Goal: Contribute content: Contribute content

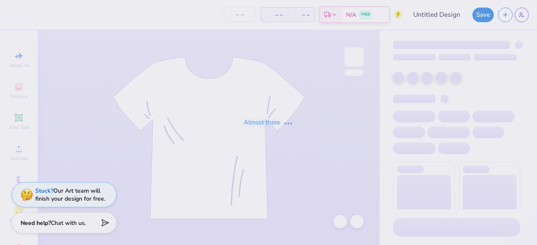
type input "lion"
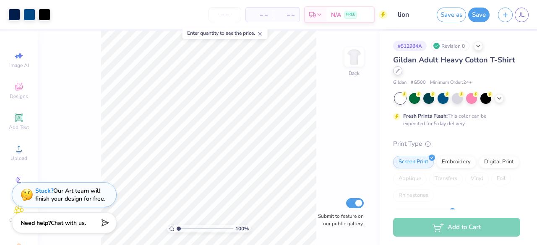
click at [402, 73] on div at bounding box center [397, 70] width 9 height 9
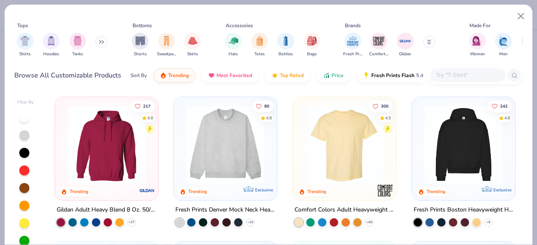
click at [114, 174] on img at bounding box center [106, 145] width 86 height 78
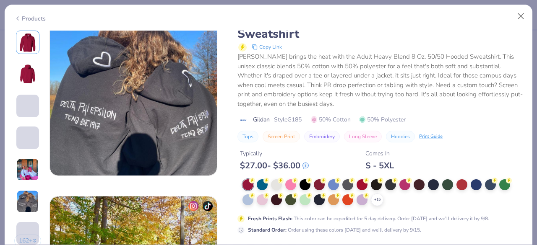
scroll to position [969, 0]
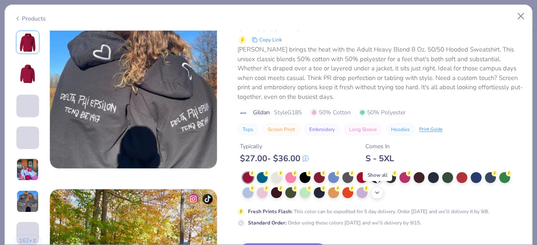
click at [378, 190] on icon at bounding box center [377, 193] width 7 height 7
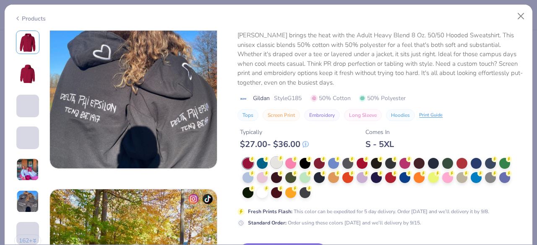
click at [276, 163] on div at bounding box center [276, 162] width 11 height 11
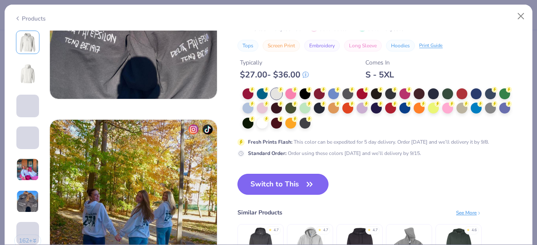
click at [299, 190] on button "Switch to This" at bounding box center [282, 184] width 91 height 21
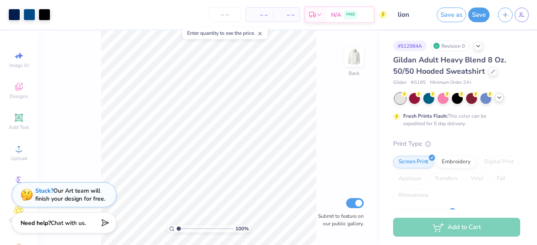
click at [497, 93] on div at bounding box center [499, 97] width 9 height 9
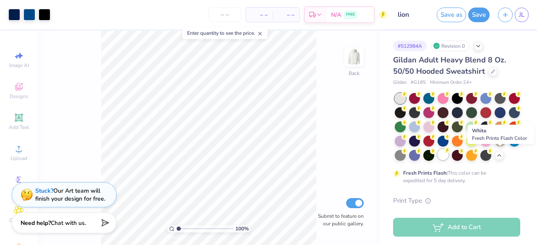
click at [449, 154] on div at bounding box center [443, 154] width 11 height 11
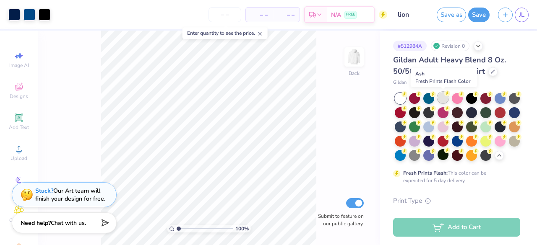
click at [444, 97] on div at bounding box center [443, 97] width 11 height 11
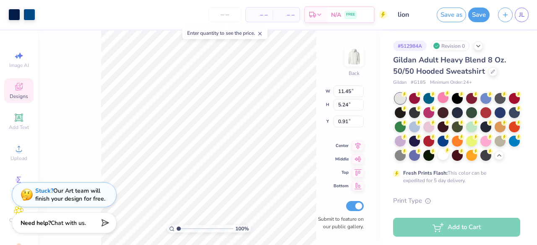
type input "3.00"
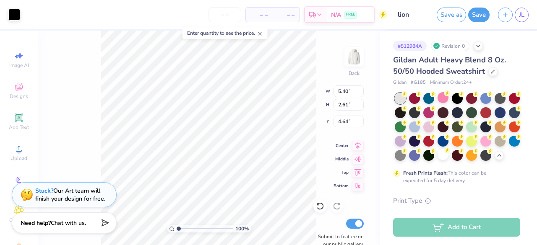
type input "4.64"
type input "11.45"
type input "5.24"
type input "3.00"
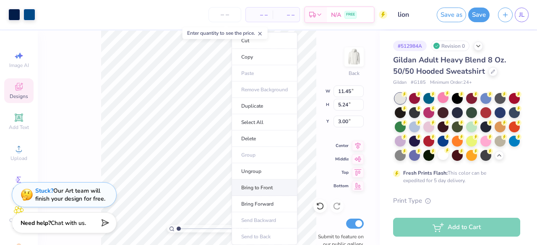
click at [269, 186] on li "Bring to Front" at bounding box center [265, 188] width 66 height 16
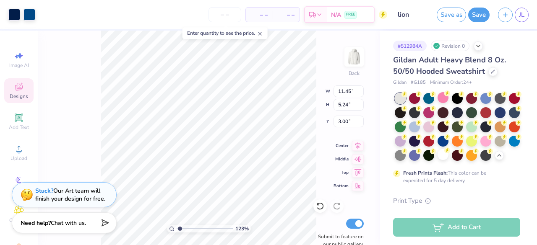
type input "1"
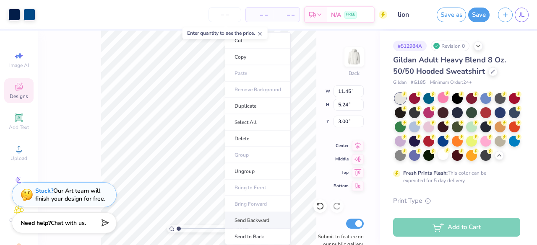
click at [263, 216] on li "Send Backward" at bounding box center [258, 221] width 66 height 16
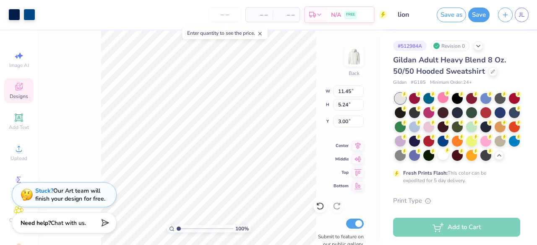
type input "5.40"
type input "2.61"
type input "4.64"
type input "1.79717776120085"
type input "4.32"
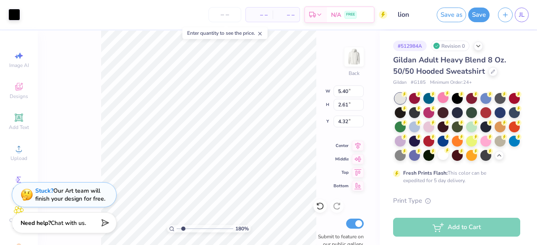
type input "1.79717776120085"
type input "11.45"
type input "5.24"
type input "3.00"
type input "1.79717776120085"
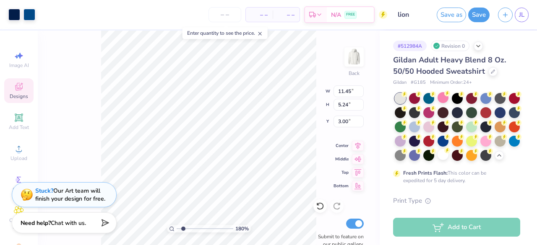
type input "3.31"
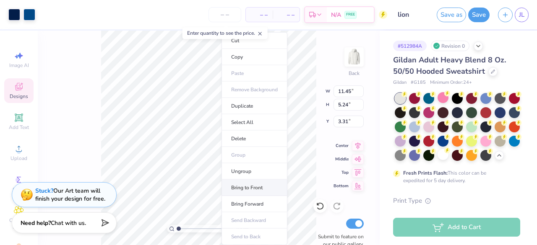
click at [259, 184] on li "Bring to Front" at bounding box center [255, 188] width 66 height 16
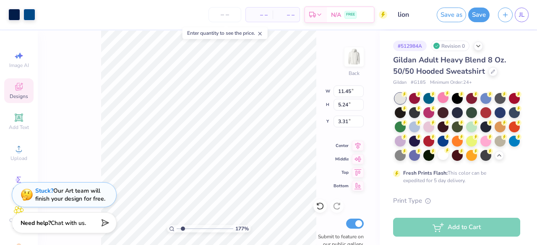
type input "1.77452331873149"
type input "3.00"
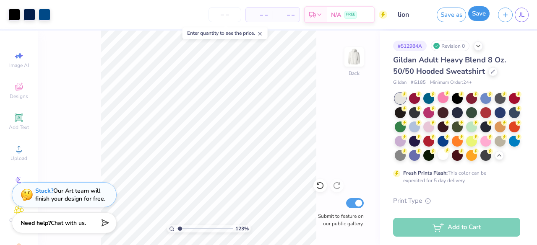
click at [477, 18] on button "Save" at bounding box center [478, 13] width 21 height 15
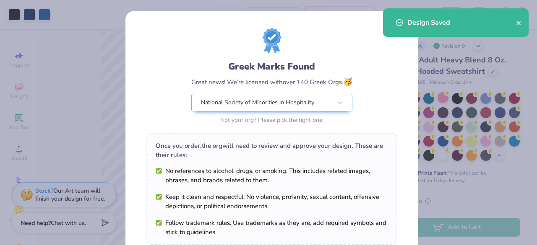
click at [520, 52] on div "Greek Marks Found Great news! We’re licensed with over 140 Greek Orgs. 🥳 Nation…" at bounding box center [268, 122] width 537 height 245
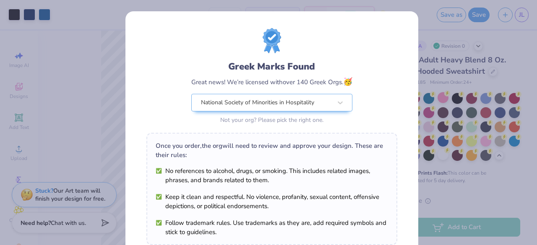
scroll to position [146, 0]
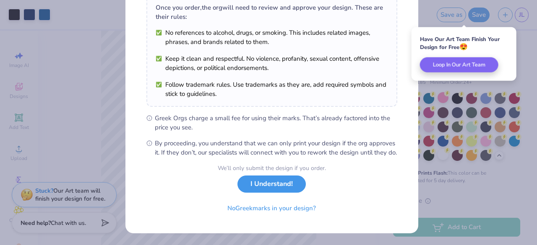
click at [282, 193] on button "I Understand!" at bounding box center [271, 184] width 68 height 17
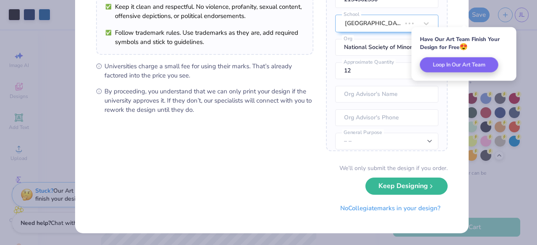
scroll to position [0, 0]
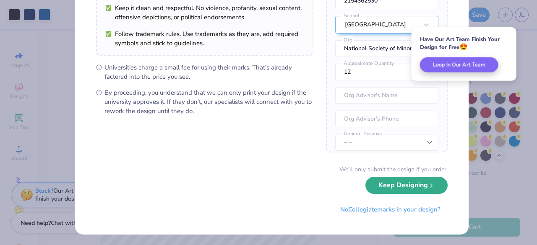
click at [411, 187] on button "Keep Designing" at bounding box center [406, 185] width 82 height 17
type input "1.23301098342676"
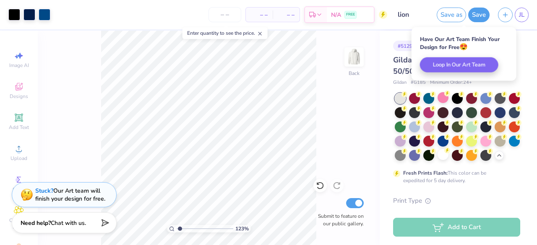
scroll to position [23, 0]
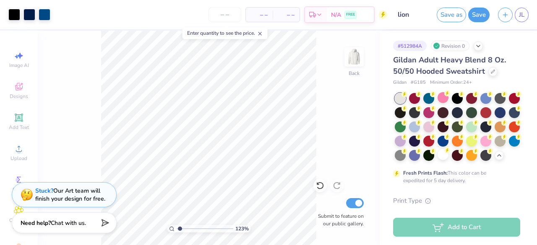
click at [524, 7] on div "Save as Save JL" at bounding box center [487, 14] width 100 height 29
click at [524, 15] on link "JL" at bounding box center [522, 15] width 14 height 15
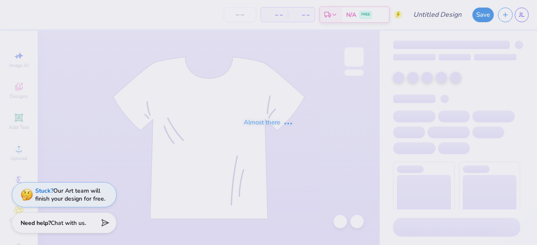
type input "White w Blue Text"
type input "12"
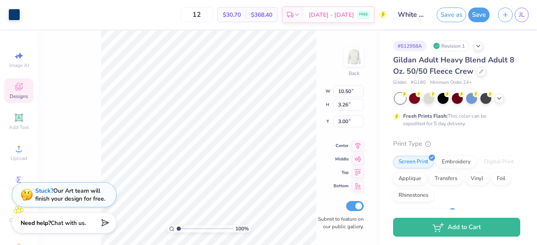
click at [318, 110] on div "100 % Back W 10.50 10.50 " H 3.26 3.26 " Y 3.00 3.00 " Center Middle Top Bottom…" at bounding box center [209, 138] width 342 height 215
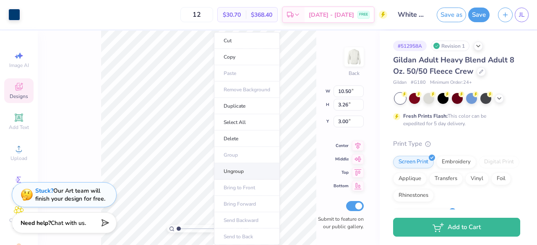
click at [242, 169] on li "Ungroup" at bounding box center [247, 172] width 66 height 16
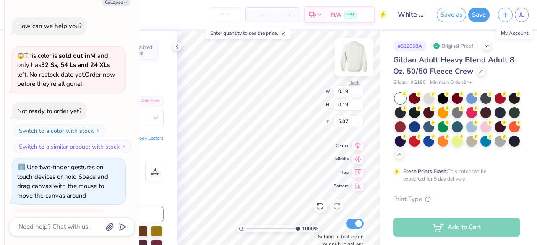
scroll to position [85, 0]
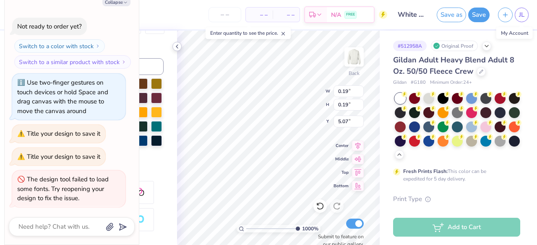
click at [177, 43] on icon at bounding box center [177, 46] width 7 height 7
type textarea "x"
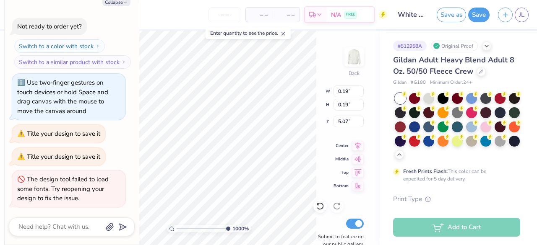
type input "3.74324940014659"
type textarea "x"
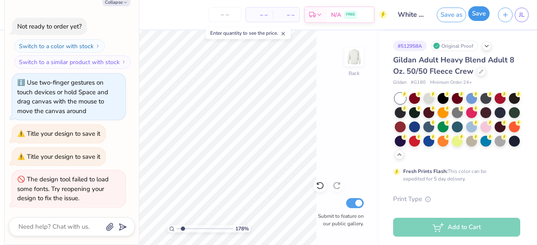
click at [482, 14] on button "Save" at bounding box center [478, 13] width 21 height 15
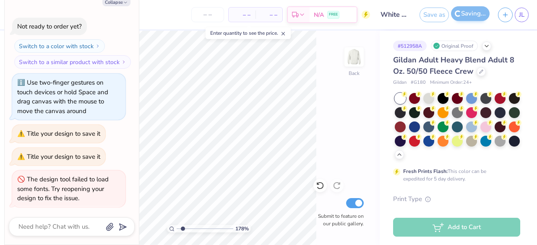
type input "1.78143758827455"
type textarea "x"
type input "1.78143758827455"
type textarea "x"
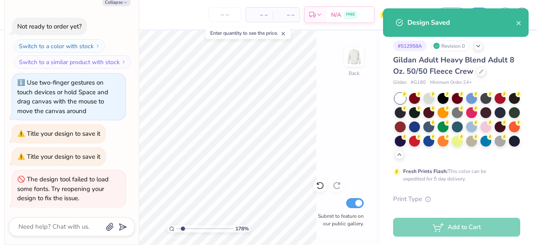
click at [523, 62] on div "# 512958A Revision 0 Gildan Adult Heavy Blend Adult 8 Oz. 50/50 Fleece Crew Gil…" at bounding box center [458, 243] width 157 height 424
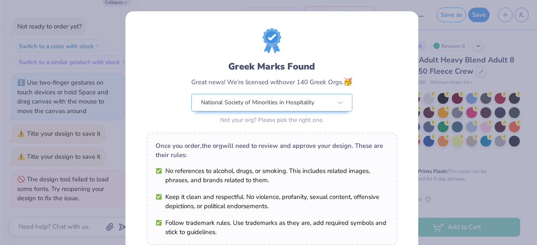
scroll to position [146, 0]
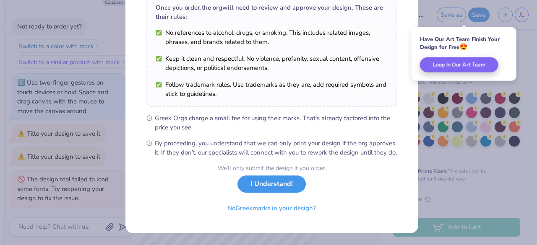
click at [258, 189] on button "I Understand!" at bounding box center [271, 184] width 68 height 17
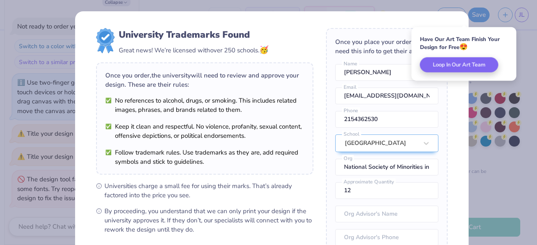
scroll to position [43, 0]
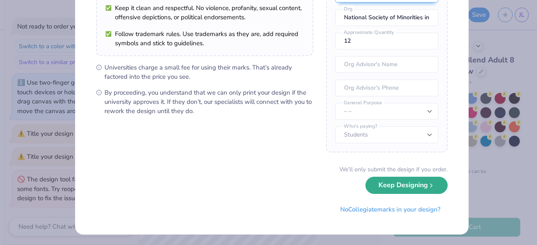
click at [399, 181] on button "Keep Designing" at bounding box center [406, 185] width 82 height 17
type input "1.78143758827455"
type textarea "x"
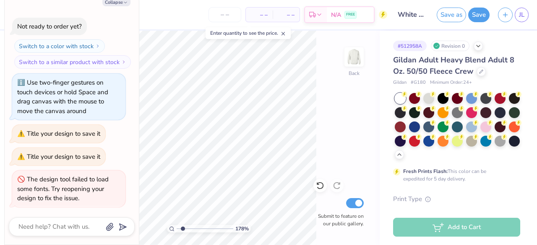
scroll to position [23, 0]
click at [524, 15] on span "JL" at bounding box center [521, 15] width 5 height 10
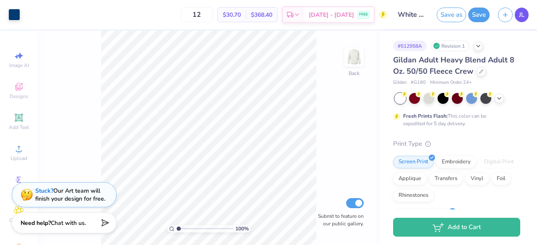
click at [522, 17] on span "JL" at bounding box center [521, 15] width 5 height 10
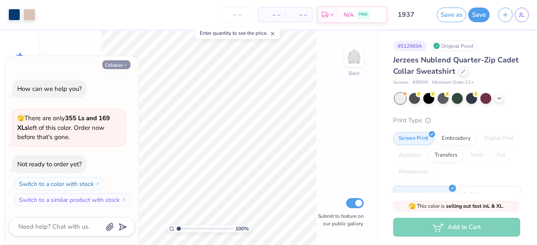
click at [117, 61] on button "Collapse" at bounding box center [116, 64] width 28 height 9
type textarea "x"
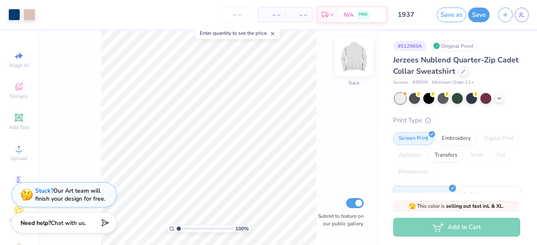
click at [359, 60] on img at bounding box center [354, 57] width 34 height 34
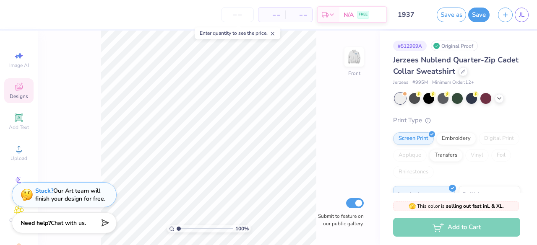
click at [20, 92] on div "Designs" at bounding box center [18, 90] width 29 height 25
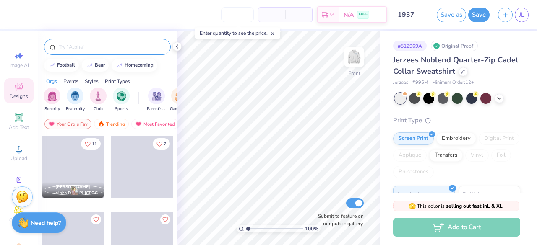
click at [106, 40] on div at bounding box center [107, 47] width 127 height 16
click at [88, 46] on input "text" at bounding box center [111, 47] width 107 height 8
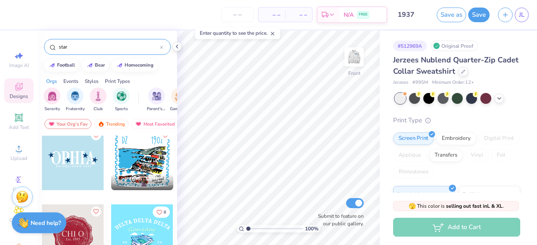
scroll to position [88, 0]
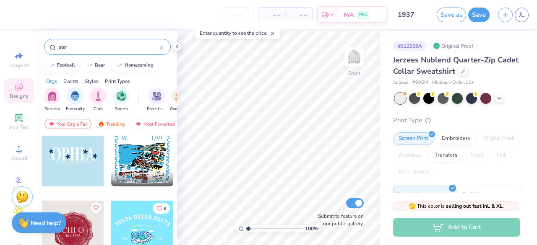
click at [112, 51] on div "star" at bounding box center [107, 47] width 127 height 16
click at [84, 47] on input "star" at bounding box center [109, 47] width 102 height 8
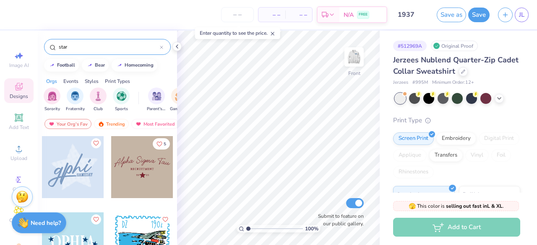
click at [81, 46] on input "star" at bounding box center [109, 47] width 102 height 8
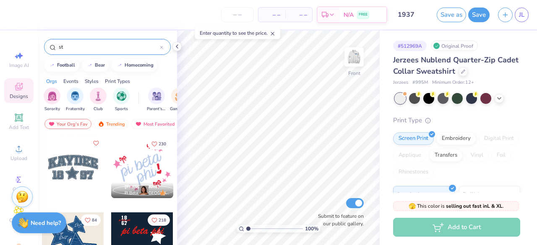
type input "s"
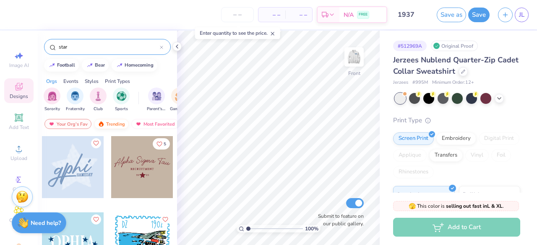
click at [117, 123] on div "Trending" at bounding box center [111, 124] width 35 height 10
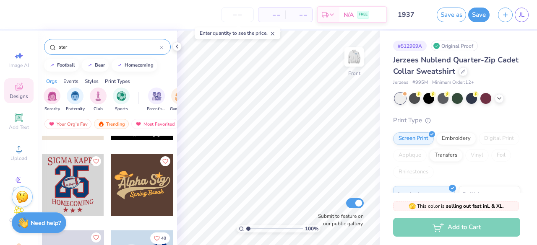
scroll to position [751, 0]
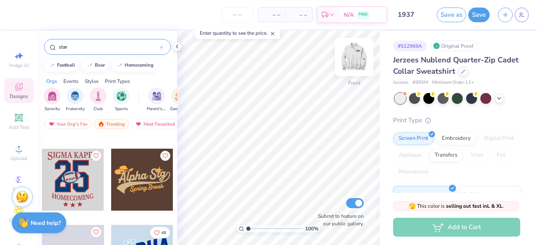
click at [357, 55] on img at bounding box center [354, 57] width 34 height 34
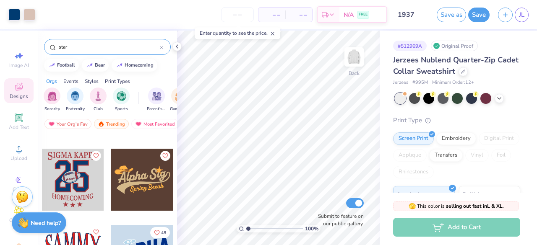
click at [357, 55] on img at bounding box center [354, 57] width 17 height 17
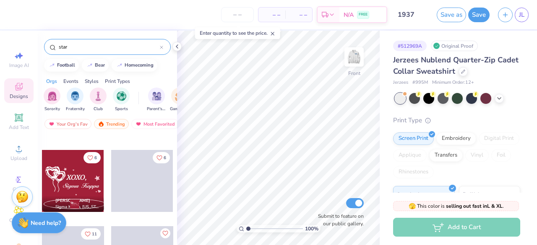
scroll to position [12814, 0]
click at [81, 43] on input "star" at bounding box center [109, 47] width 102 height 8
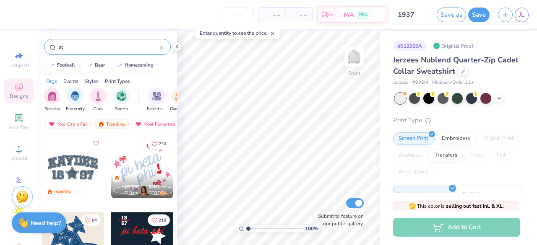
type input "s"
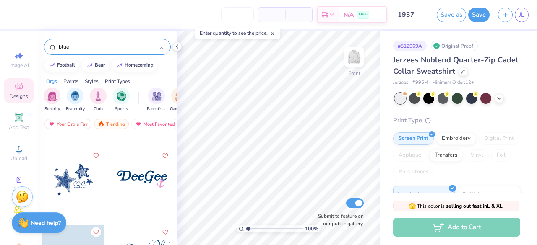
scroll to position [370, 0]
type input "blue"
click at [61, 177] on div at bounding box center [73, 180] width 62 height 62
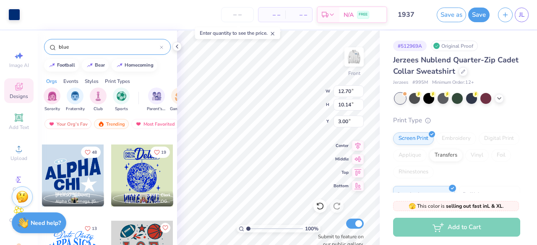
scroll to position [832, 0]
click at [73, 163] on div at bounding box center [73, 175] width 62 height 62
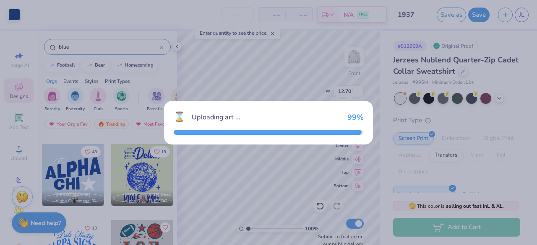
type input "12.33"
type input "8.51"
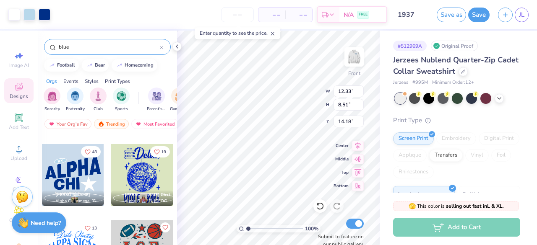
type input "14.28"
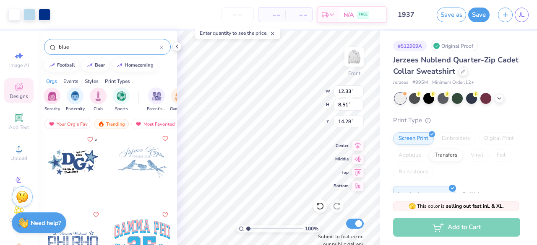
scroll to position [1150, 0]
click at [82, 164] on div at bounding box center [73, 163] width 62 height 62
type input "14.14"
type input "7.18"
type input "3.00"
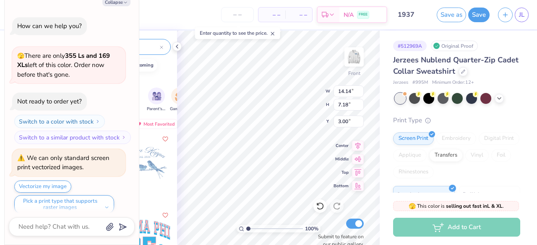
scroll to position [6, 0]
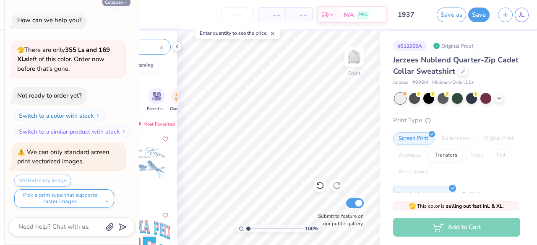
click at [122, 2] on button "Collapse" at bounding box center [116, 1] width 28 height 9
type textarea "x"
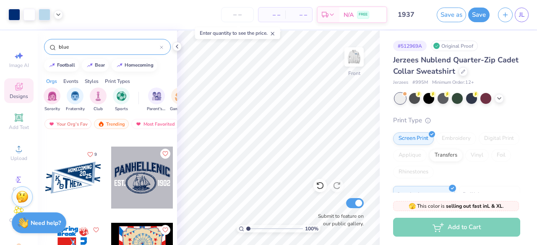
scroll to position [1594, 0]
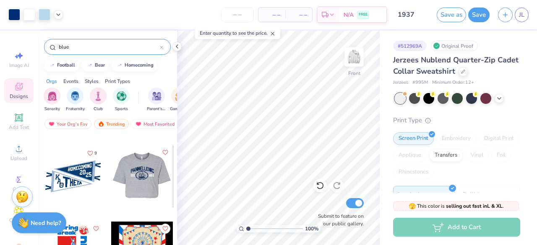
click at [67, 172] on div at bounding box center [73, 177] width 62 height 62
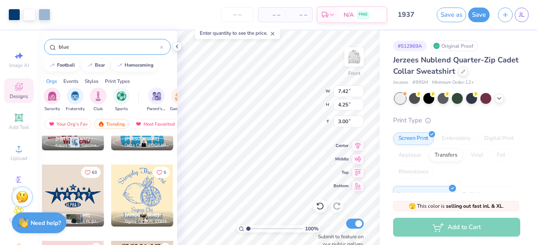
scroll to position [1806, 0]
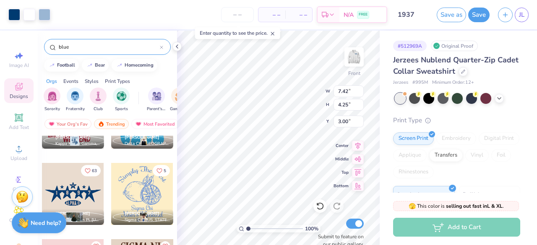
click at [55, 183] on div at bounding box center [73, 194] width 62 height 62
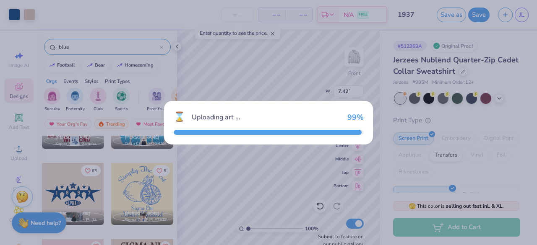
type input "14.49"
type input "6.16"
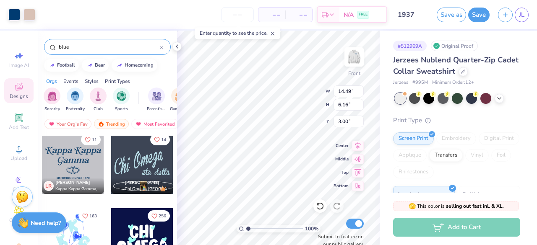
scroll to position [2382, 0]
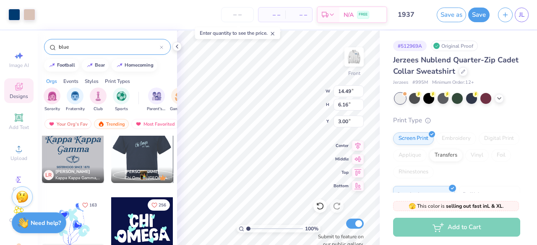
click at [111, 154] on div at bounding box center [80, 152] width 62 height 62
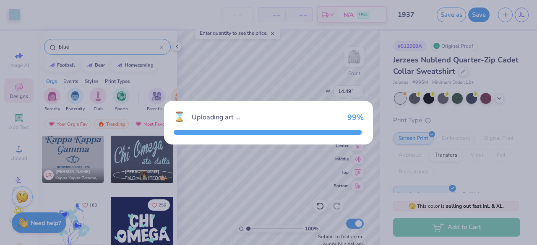
type input "8.26"
type input "3.62"
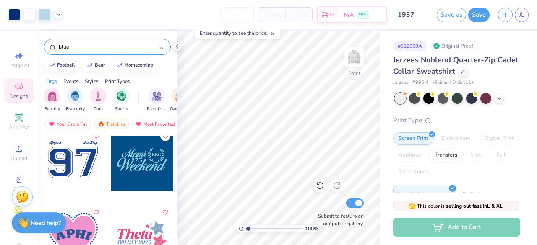
scroll to position [5096, 0]
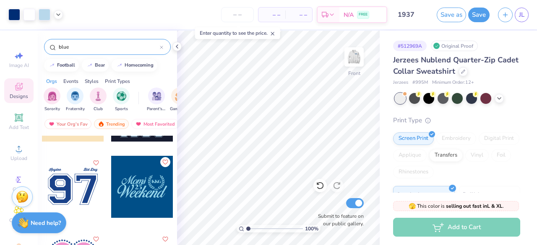
click at [166, 163] on button "Like" at bounding box center [165, 162] width 10 height 10
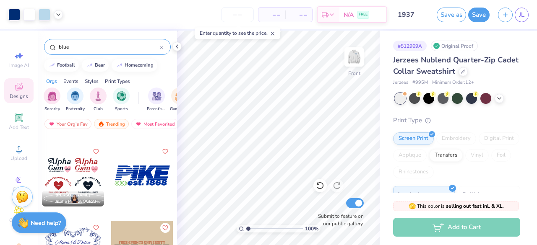
scroll to position [7398, 0]
click at [93, 151] on icon "Like" at bounding box center [96, 152] width 6 height 6
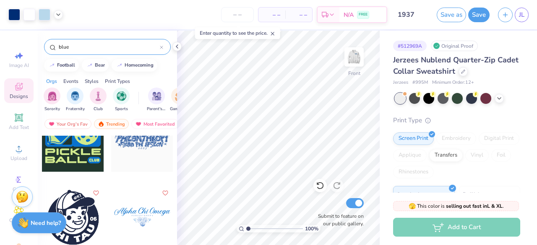
scroll to position [8578, 0]
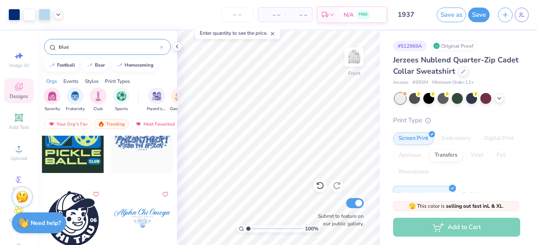
click at [143, 141] on div at bounding box center [142, 142] width 62 height 62
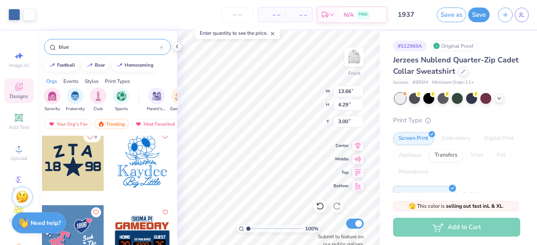
scroll to position [8942, 0]
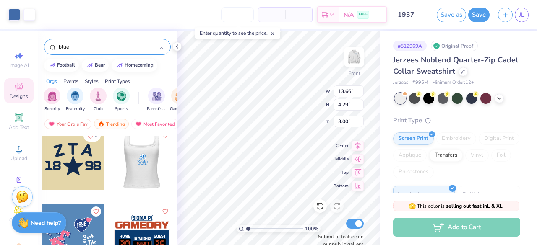
click at [85, 162] on div at bounding box center [73, 159] width 62 height 62
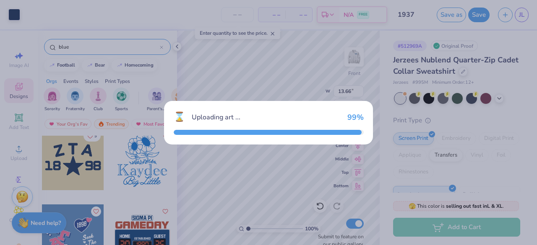
type input "11.88"
type input "6.89"
type input "3.01"
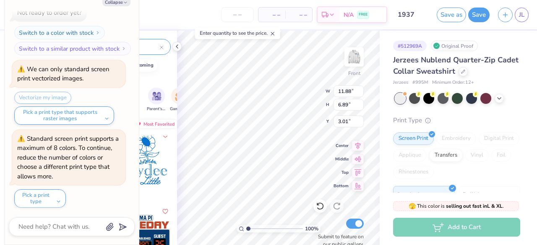
scroll to position [89, 0]
click at [119, 1] on button "Collapse" at bounding box center [116, 1] width 28 height 9
type textarea "x"
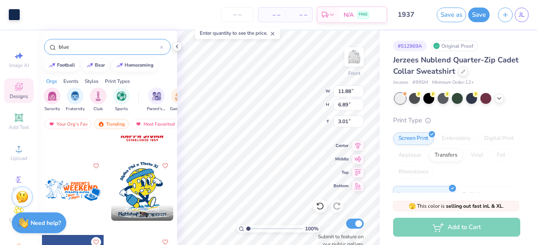
scroll to position [9751, 0]
click at [162, 163] on icon "Like" at bounding box center [164, 165] width 5 height 5
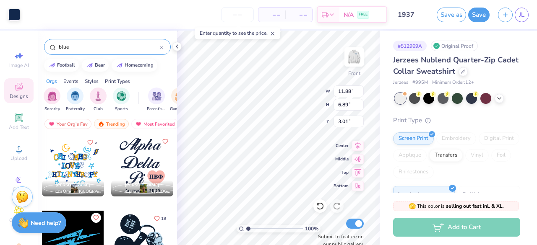
scroll to position [15472, 0]
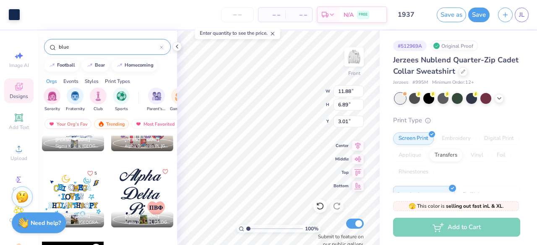
click at [163, 173] on icon "Like" at bounding box center [165, 172] width 6 height 6
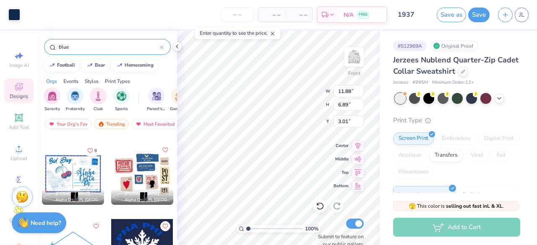
scroll to position [15724, 0]
click at [88, 150] on icon "Like" at bounding box center [90, 150] width 6 height 6
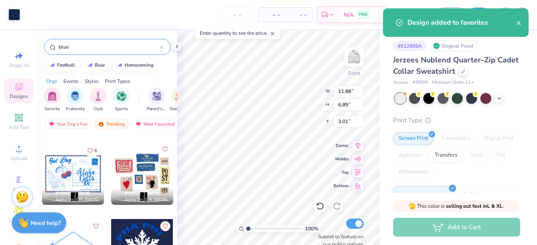
click at [162, 149] on icon "Like" at bounding box center [165, 149] width 6 height 6
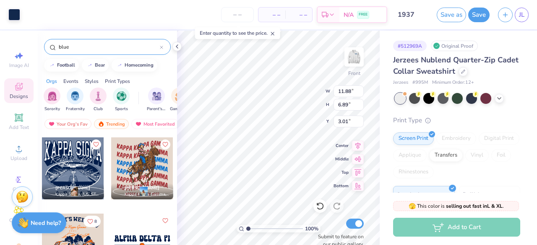
scroll to position [16951, 0]
click at [93, 141] on icon "Like" at bounding box center [96, 144] width 6 height 6
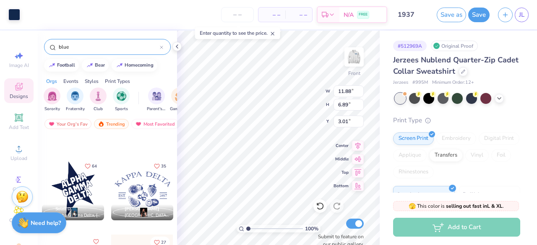
scroll to position [18078, 0]
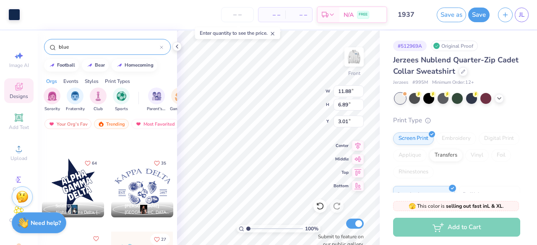
click at [63, 175] on div at bounding box center [73, 187] width 62 height 62
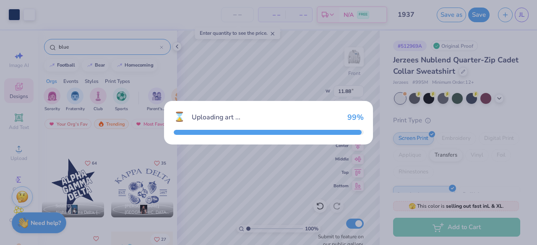
type input "10.42"
type input "13.39"
type input "3.00"
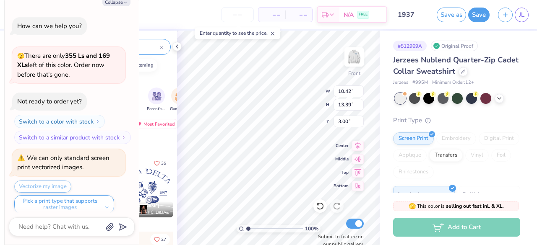
scroll to position [172, 0]
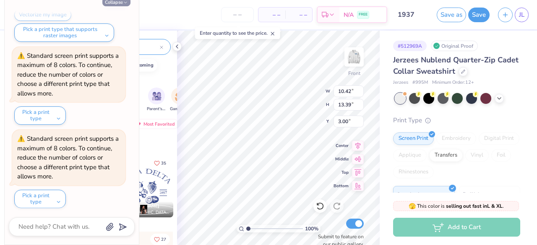
click at [115, 4] on button "Collapse" at bounding box center [116, 1] width 28 height 9
type textarea "x"
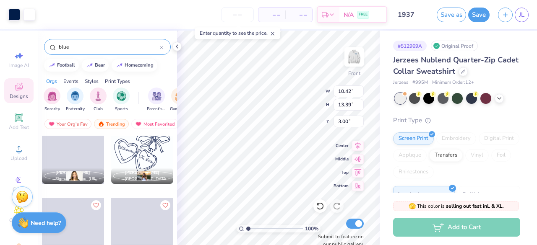
scroll to position [18571, 0]
click at [179, 47] on icon at bounding box center [177, 46] width 7 height 7
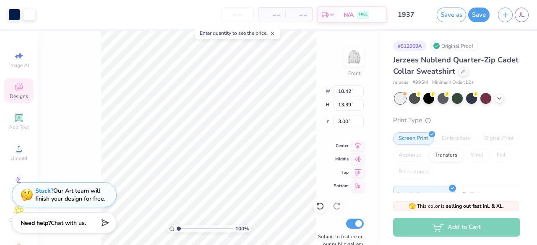
scroll to position [18633, 0]
type input "1.40770782573192"
type input "12.33"
type input "8.51"
type input "14.28"
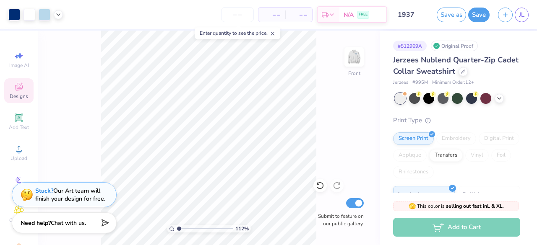
click at [100, 113] on div "112 % Front Submit to feature on our public gallery." at bounding box center [209, 138] width 342 height 215
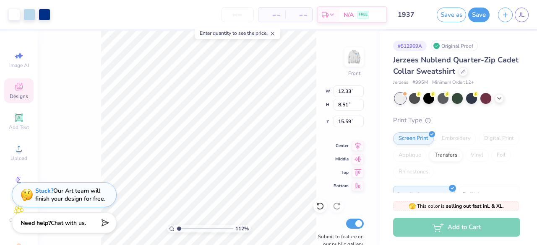
type input "1.12270263012951"
type input "10.42"
type input "13.39"
type input "3.00"
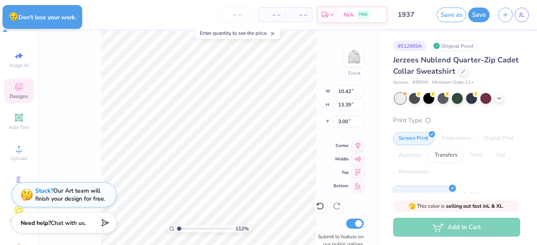
type input "1.12270263012951"
type input "5.14"
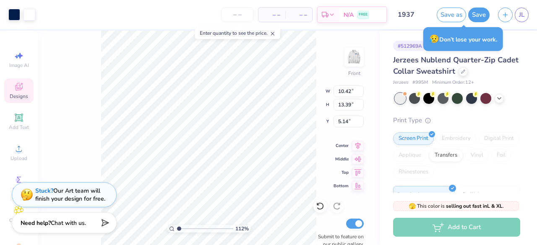
type input "1.12270263012951"
type input "11.88"
type input "6.89"
type input "3.01"
type input "1.12270263012951"
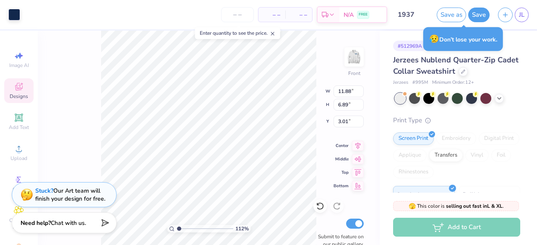
type input "10.42"
type input "13.39"
type input "5.14"
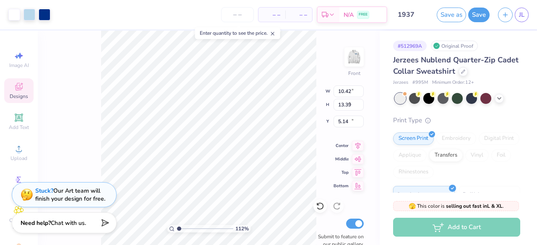
type input "1.12270263012951"
type input "12.33"
type input "8.51"
type input "15.99"
type input "1.12270263012951"
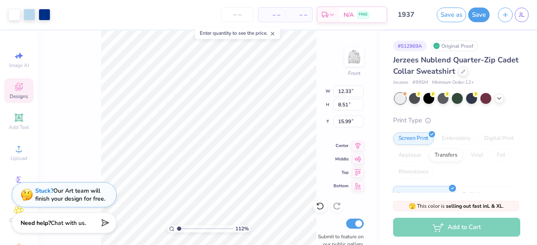
type input "8.31"
type input "5.74"
type input "18.76"
type input "1.12270263012951"
type input "19.48"
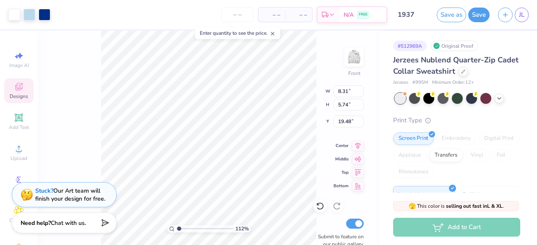
type input "1.12270263012951"
type input "18.76"
type input "1.12270263012951"
type input "4.28"
type input "5.50"
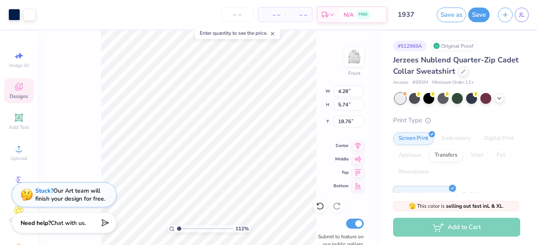
type input "13.10"
type input "1.12270263012951"
type input "11.88"
type input "6.89"
type input "3.01"
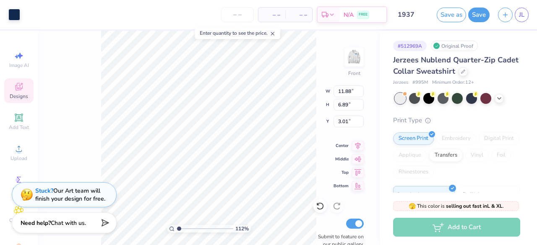
type input "1.12270263012951"
type input "9.06"
type input "1.12270263012951"
type input "11.22"
type input "1.12270263012951"
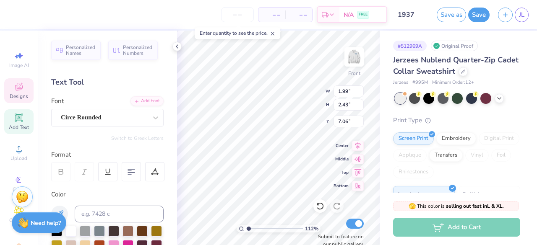
type input "1.12270263012951"
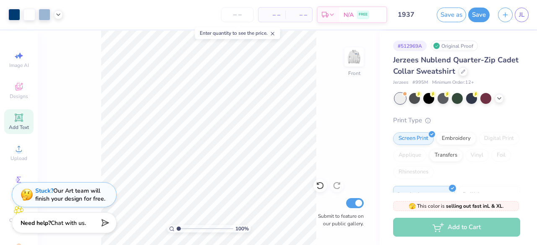
scroll to position [256, 0]
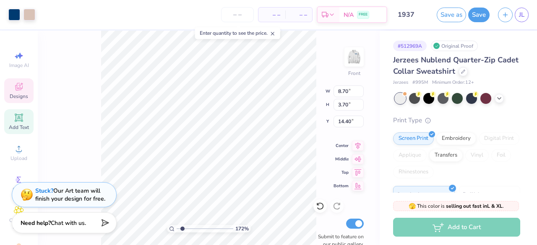
scroll to position [289, 0]
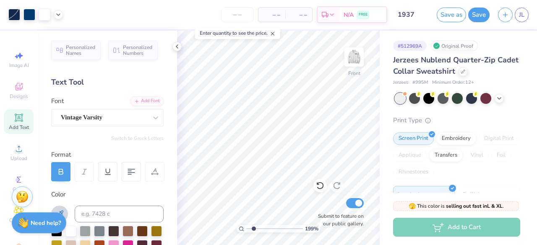
scroll to position [125, 0]
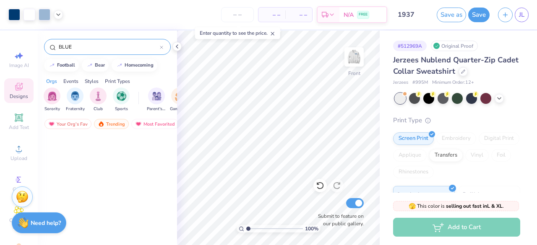
scroll to position [1812, 0]
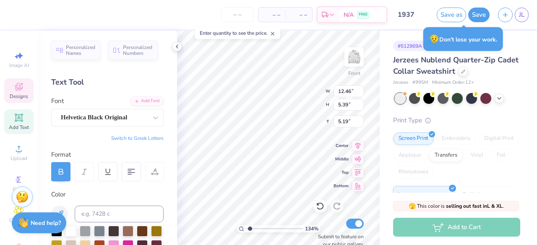
type textarea "HOSPITALITY"
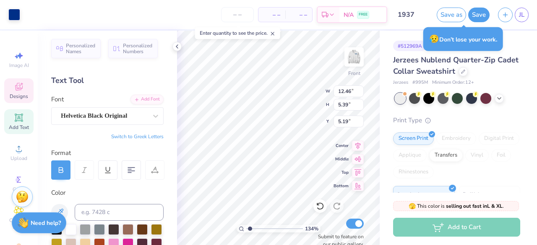
type input "7.33"
type input "3.64"
type input "10.00"
type input "7.22"
type input "3.73"
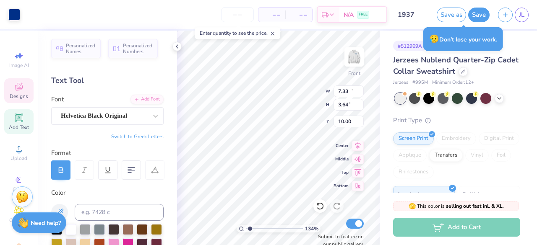
type input "9.96"
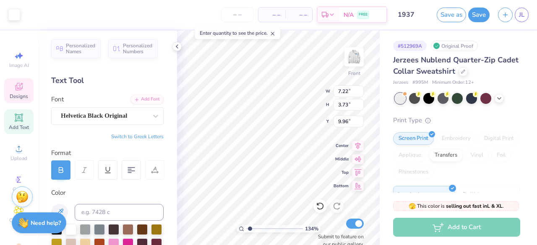
type input "4.91"
type input "0.56"
type input "14.23"
type textarea "PENN STATE"
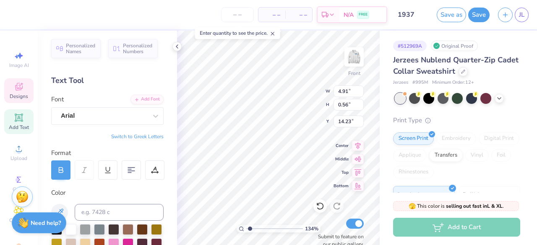
scroll to position [7, 3]
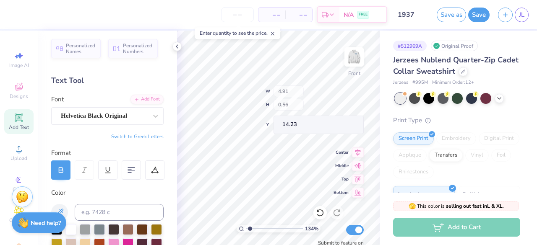
type input "1.11"
type input "0.74"
type input "6.03"
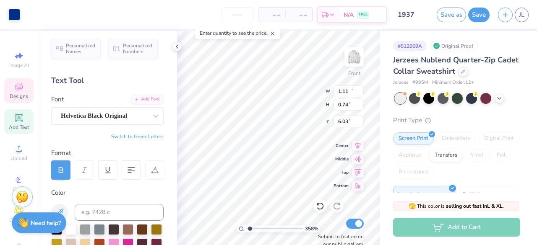
type input "3.57567799865547"
type input "12.39"
type input "5.21"
type input "5.27"
type input "3.57567799865547"
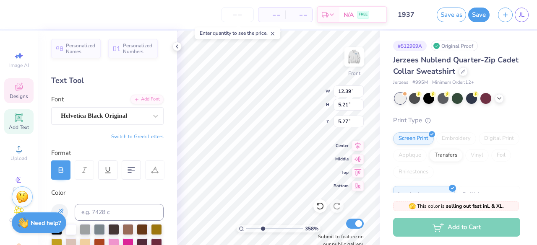
type input "1.11"
type input "0.74"
type input "6.03"
type textarea "1"
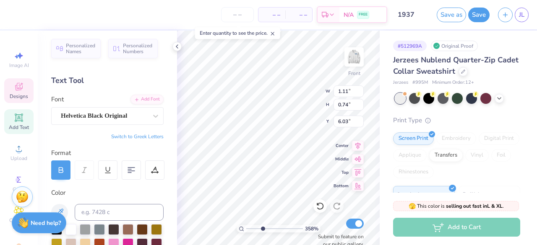
type input "3.57567799865547"
type textarea "19"
type input "3.57567799865547"
type textarea "193"
type input "3.57567799865547"
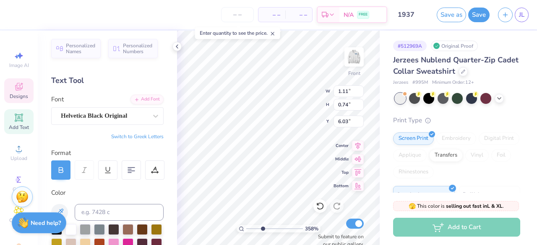
type textarea "1937"
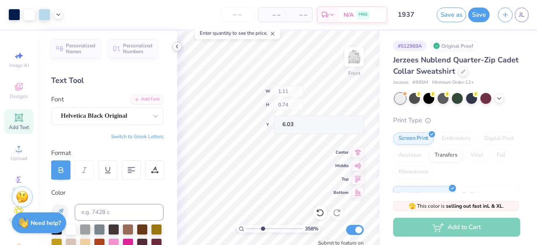
click at [175, 46] on icon at bounding box center [177, 46] width 7 height 7
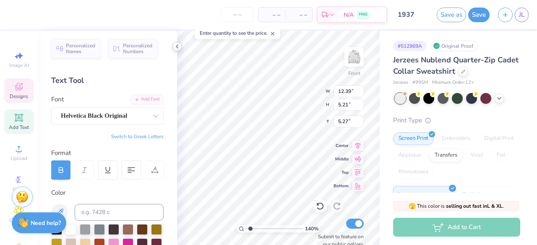
click at [179, 47] on icon at bounding box center [177, 46] width 7 height 7
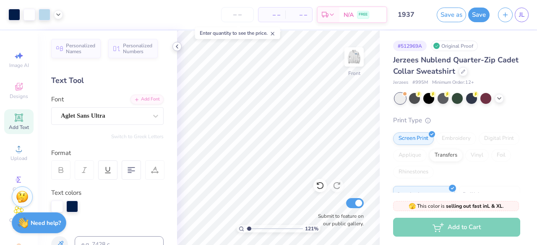
click at [177, 47] on icon at bounding box center [177, 46] width 7 height 7
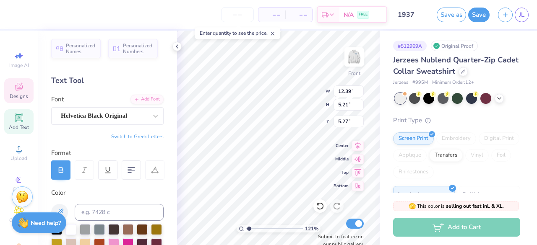
click at [15, 88] on icon at bounding box center [19, 87] width 8 height 8
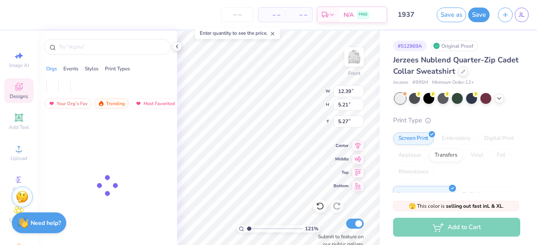
type input "1.20503951944661"
